Goal: Information Seeking & Learning: Learn about a topic

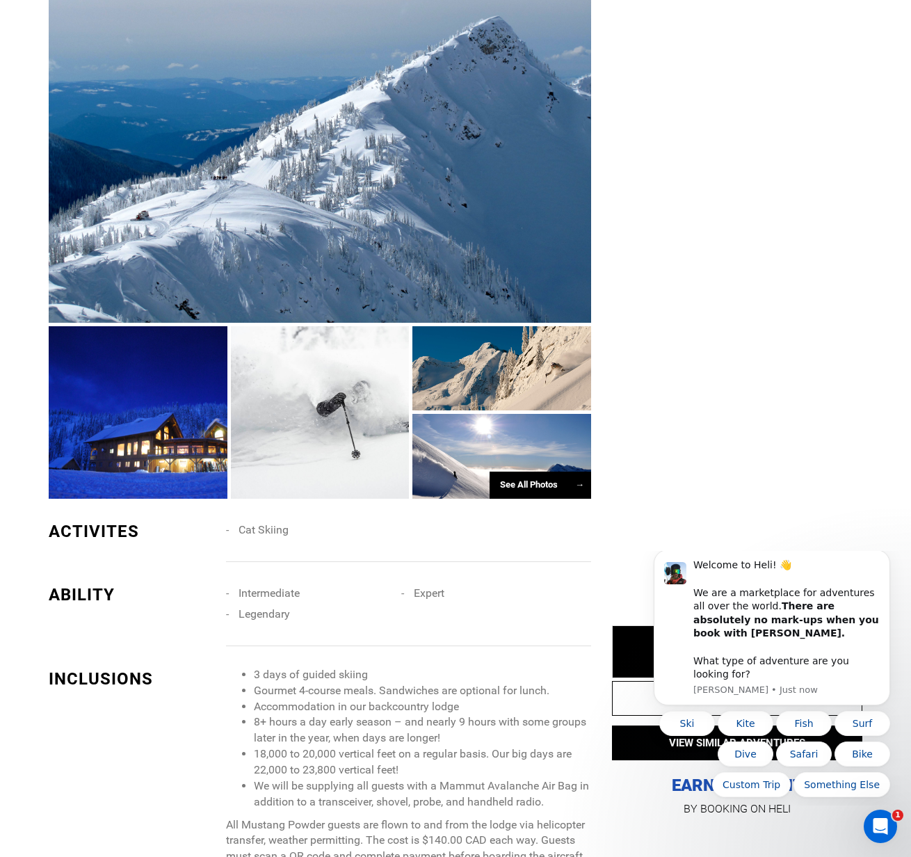
scroll to position [1252, 0]
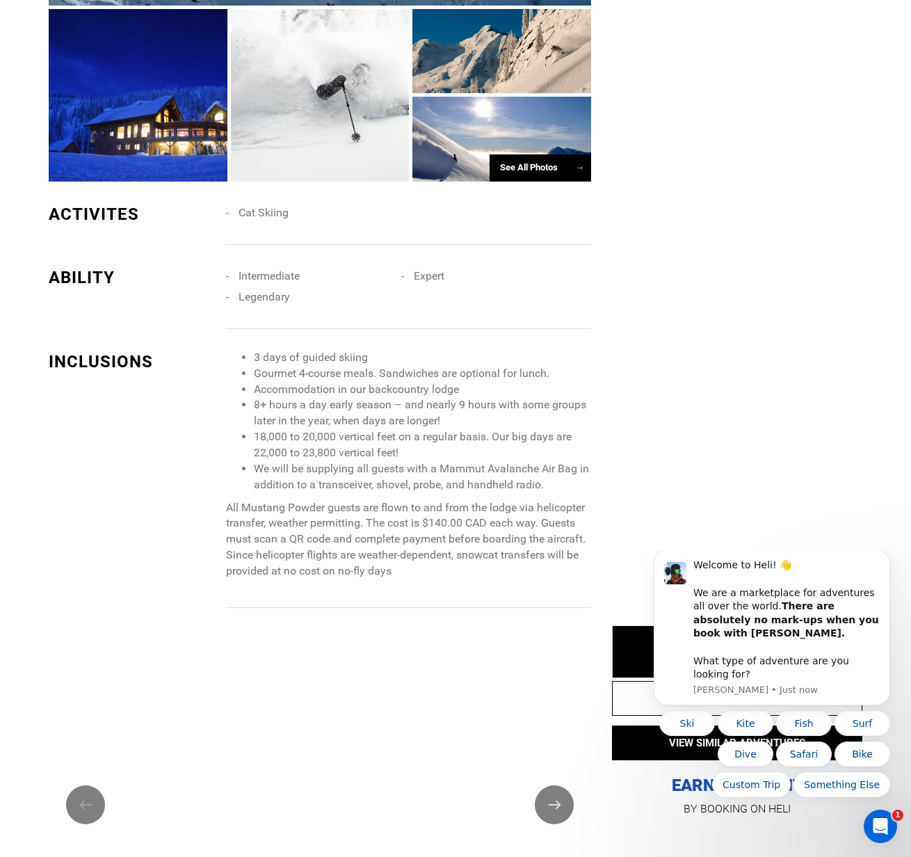
click at [332, 362] on li "3 days of guided skiing" at bounding box center [422, 358] width 337 height 16
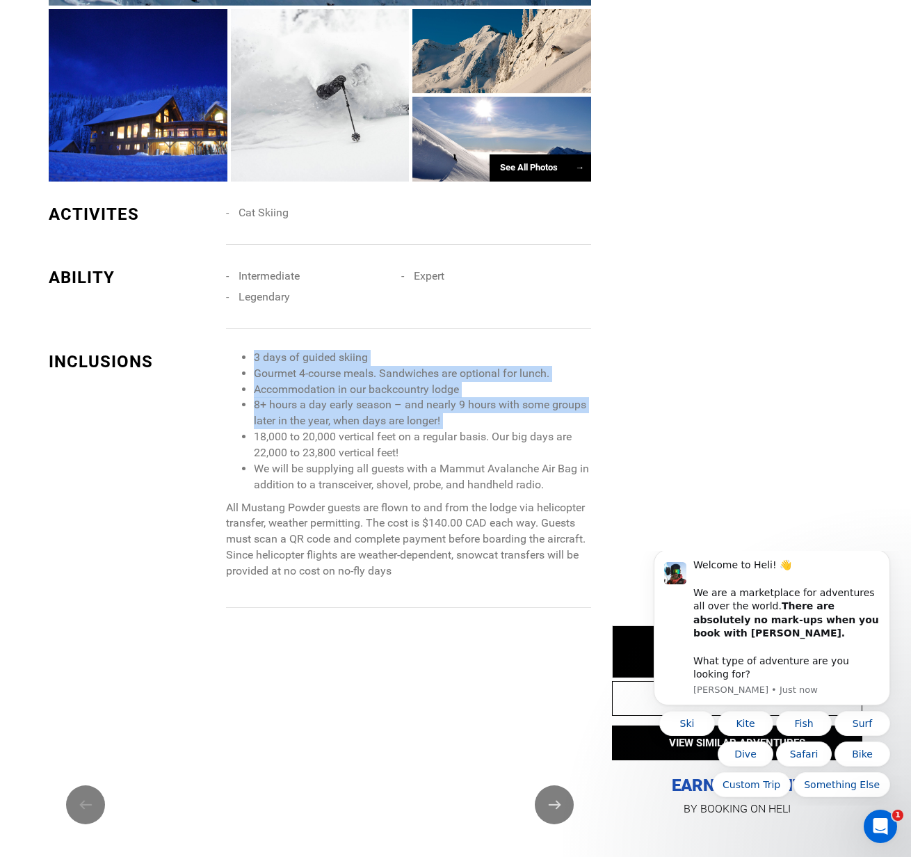
drag, startPoint x: 332, startPoint y: 362, endPoint x: 357, endPoint y: 413, distance: 56.6
click at [357, 413] on ul "3 days of guided skiing Gourmet 4-course meals. Sandwiches are optional for lun…" at bounding box center [408, 421] width 365 height 143
click at [357, 413] on li "8+ hours a day early season – and nearly 9 hours with some groups later in the …" at bounding box center [422, 413] width 337 height 32
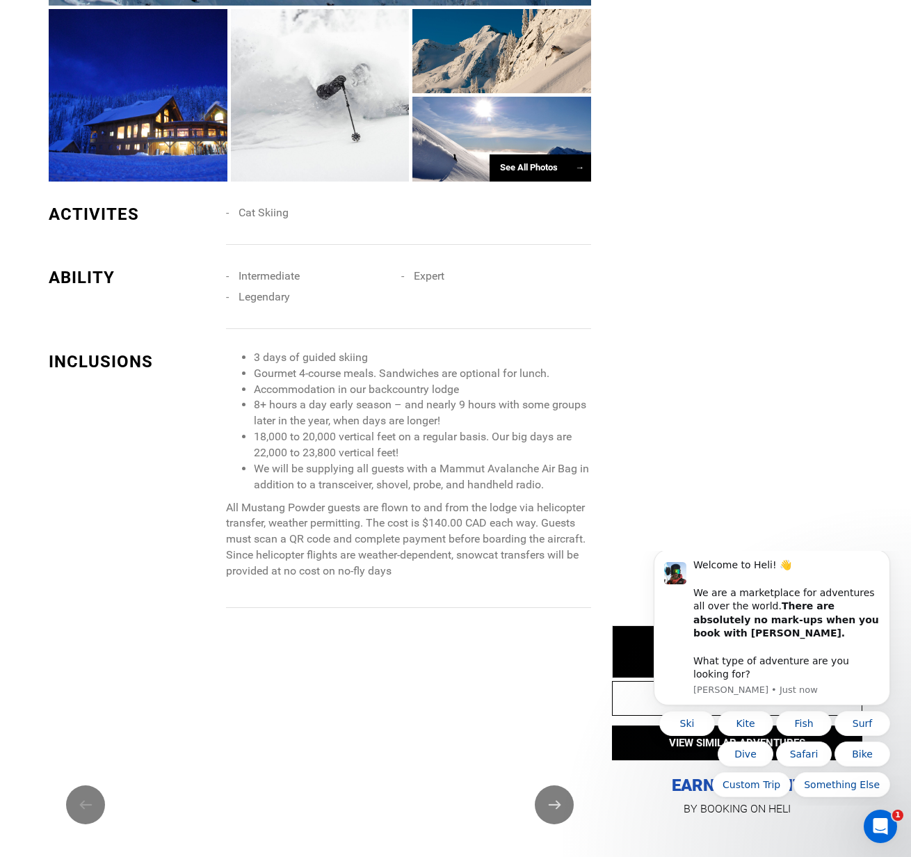
click at [348, 447] on li "18,000 to 20,000 vertical feet on a regular basis. Our big days are 22,000 to 2…" at bounding box center [422, 445] width 337 height 32
click at [396, 430] on li "18,000 to 20,000 vertical feet on a regular basis. Our big days are 22,000 to 2…" at bounding box center [422, 445] width 337 height 32
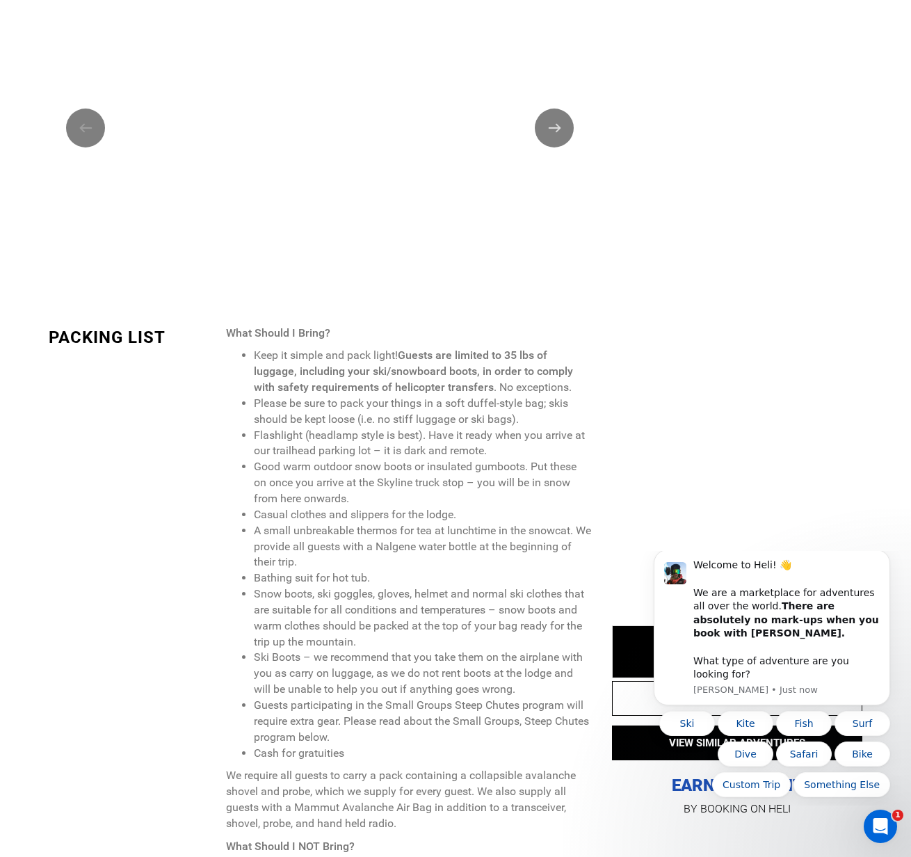
scroll to position [2007, 0]
